Goal: Task Accomplishment & Management: Manage account settings

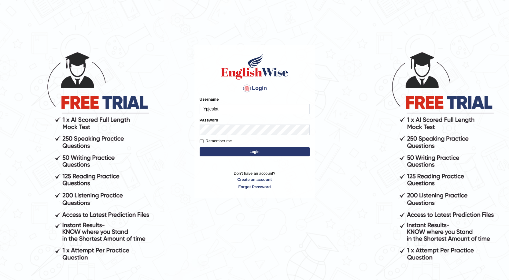
type input "Ypjeslot"
click at [202, 142] on input "Remember me" at bounding box center [202, 141] width 4 height 4
checkbox input "true"
click at [218, 154] on button "Login" at bounding box center [255, 151] width 110 height 9
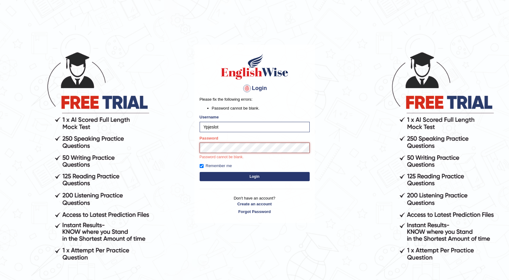
click at [200, 172] on button "Login" at bounding box center [255, 176] width 110 height 9
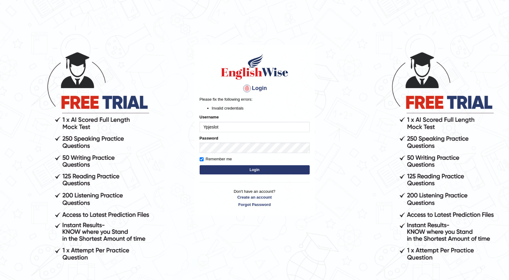
click at [224, 172] on button "Login" at bounding box center [255, 169] width 110 height 9
type input "Y"
type input "y"
type input "Ypjeslot"
click at [241, 167] on button "Login" at bounding box center [255, 169] width 110 height 9
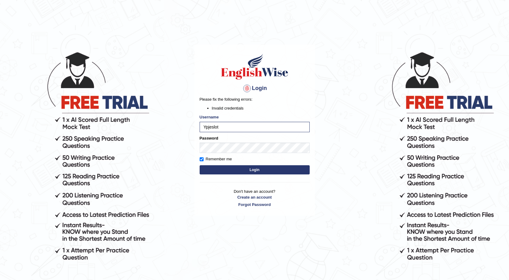
click at [246, 87] on div at bounding box center [247, 88] width 10 height 10
click at [244, 172] on button "Login" at bounding box center [255, 169] width 110 height 9
click at [236, 170] on button "Login" at bounding box center [255, 169] width 110 height 9
click at [245, 166] on button "Login" at bounding box center [255, 169] width 110 height 9
type input "Y"
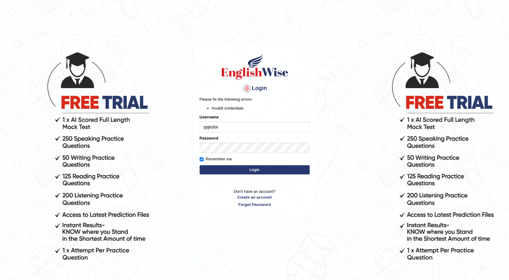
type input "ypjeslot"
click at [200, 165] on button "Login" at bounding box center [255, 169] width 110 height 9
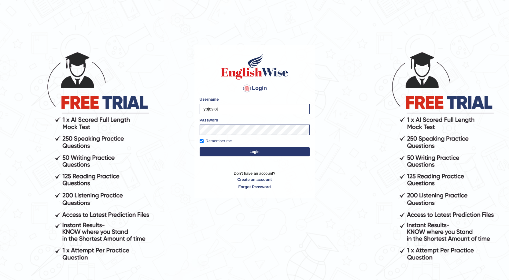
click at [200, 147] on button "Login" at bounding box center [255, 151] width 110 height 9
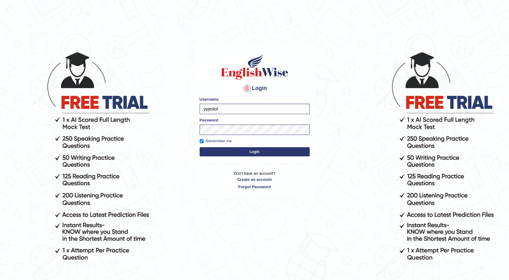
click at [200, 147] on button "Login" at bounding box center [255, 151] width 110 height 9
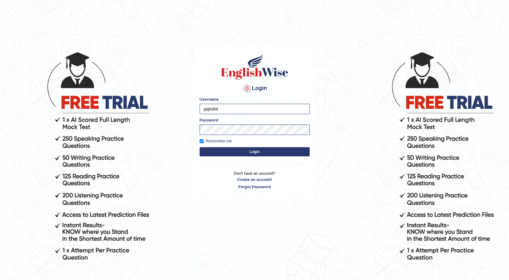
click at [200, 147] on button "Login" at bounding box center [255, 151] width 110 height 9
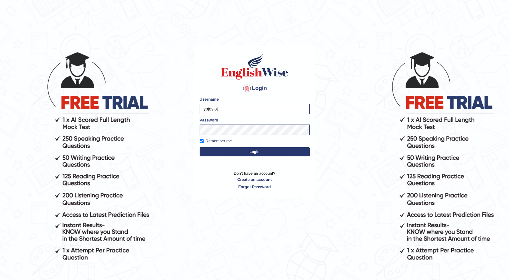
click at [200, 147] on button "Login" at bounding box center [255, 151] width 110 height 9
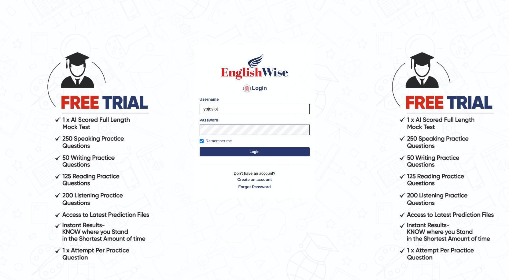
click at [200, 147] on button "Login" at bounding box center [255, 151] width 110 height 9
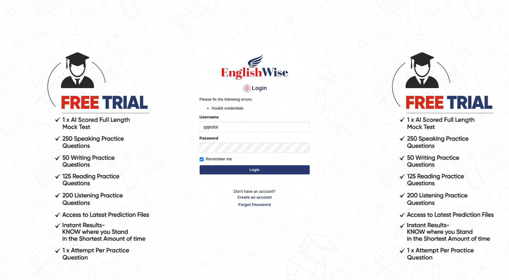
click at [234, 124] on input "ypjeslot" at bounding box center [255, 127] width 110 height 10
click at [249, 167] on button "Login" at bounding box center [255, 169] width 110 height 9
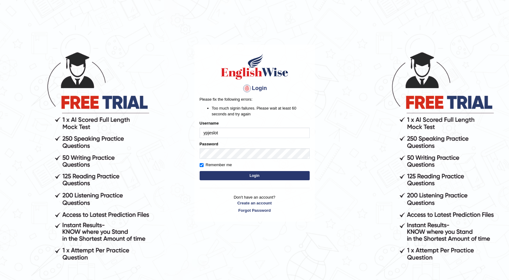
click at [228, 132] on input "ypjeslot" at bounding box center [255, 132] width 110 height 10
type input "Ypjeslot"
click at [226, 176] on button "Login" at bounding box center [255, 175] width 110 height 9
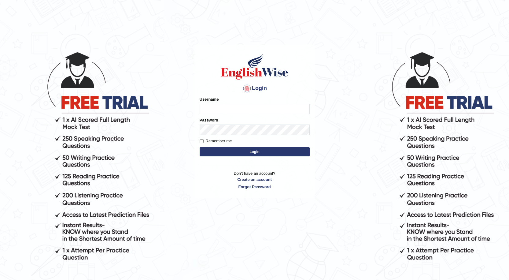
click at [210, 121] on label "Password" at bounding box center [209, 120] width 19 height 6
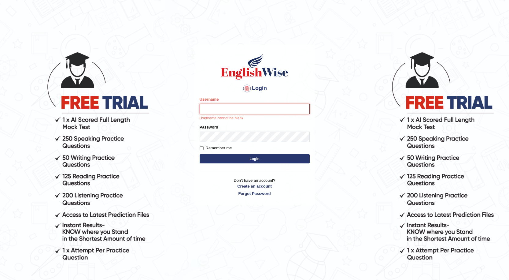
click at [213, 110] on input "Username" at bounding box center [255, 109] width 110 height 10
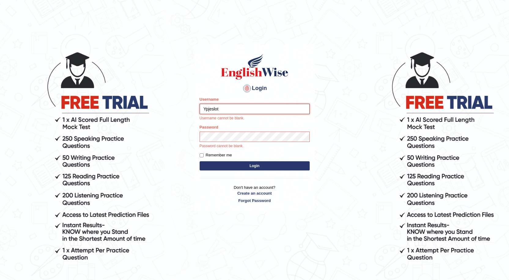
type input "Ypjeslot"
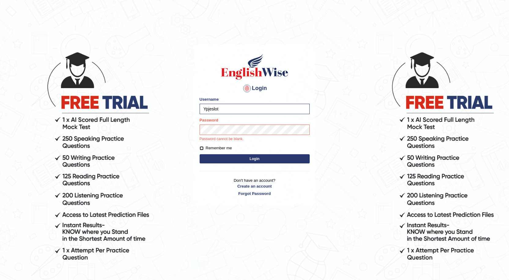
click at [203, 148] on input "Remember me" at bounding box center [202, 148] width 4 height 4
checkbox input "true"
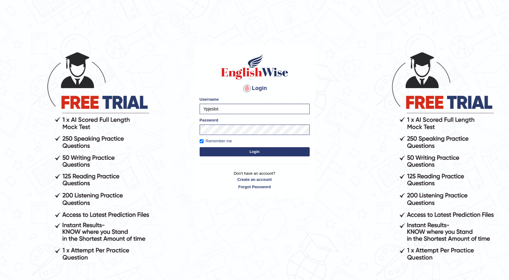
click at [212, 157] on form "Please fix the following errors: Username Ypjeslot Password Remember me Login" at bounding box center [255, 126] width 110 height 61
click at [212, 152] on button "Login" at bounding box center [255, 151] width 110 height 9
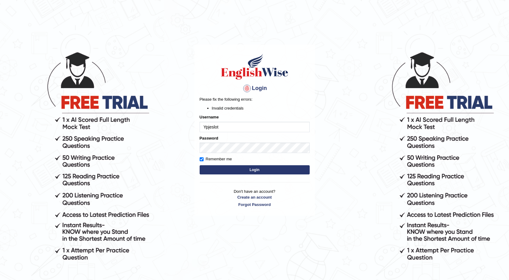
click at [249, 171] on button "Login" at bounding box center [255, 169] width 110 height 9
click at [236, 170] on button "Login" at bounding box center [255, 169] width 110 height 9
click at [246, 166] on button "Login" at bounding box center [255, 169] width 110 height 9
click at [259, 129] on input "Ypjeslot" at bounding box center [255, 127] width 110 height 10
click at [230, 126] on input "Ypjeslot" at bounding box center [255, 127] width 110 height 10
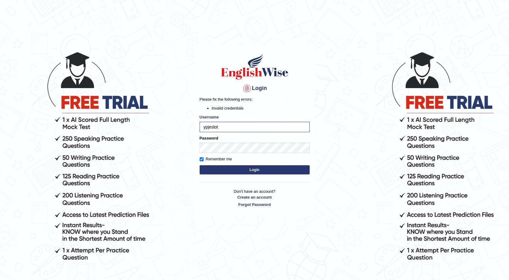
click at [204, 125] on input "ypjeslot" at bounding box center [255, 127] width 110 height 10
type input "Ypjeslot"
click at [219, 167] on button "Login" at bounding box center [255, 169] width 110 height 9
click at [273, 125] on input "Ypjeslot" at bounding box center [255, 127] width 110 height 10
type input "Y"
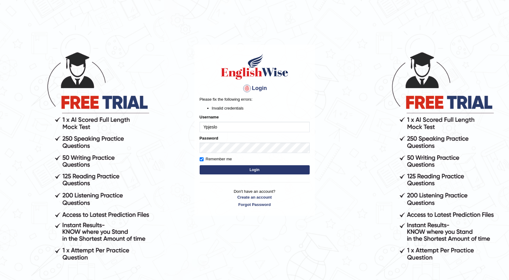
type input "Ypjeslot"
click at [248, 173] on button "Login" at bounding box center [255, 169] width 110 height 9
click at [248, 128] on input "Ypjeslot" at bounding box center [255, 127] width 110 height 10
type input "ypjeslot"
click at [237, 167] on button "Login" at bounding box center [255, 169] width 110 height 9
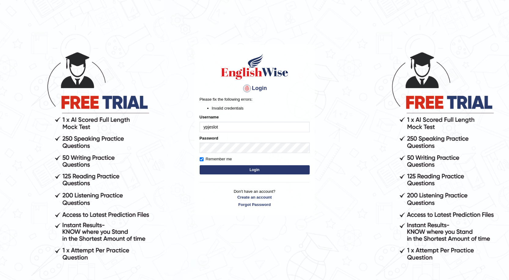
click at [236, 126] on input "ypjeslot" at bounding box center [255, 127] width 110 height 10
type input "y"
type input "Ypjeslot"
click at [200, 165] on button "Login" at bounding box center [255, 169] width 110 height 9
